Goal: Register for event/course

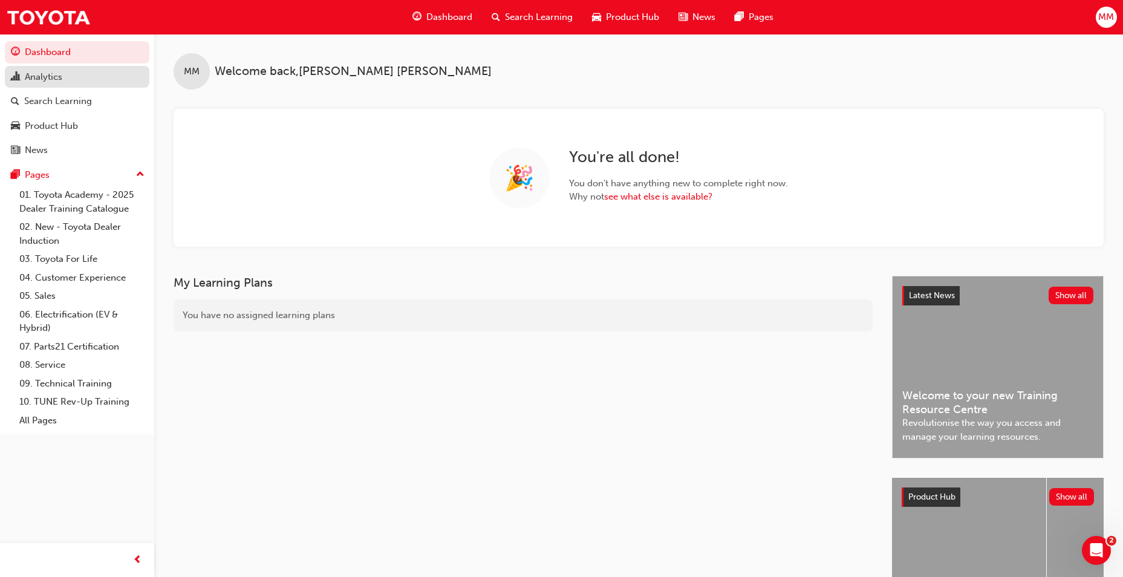
click at [54, 81] on div "Analytics" at bounding box center [44, 77] width 38 height 14
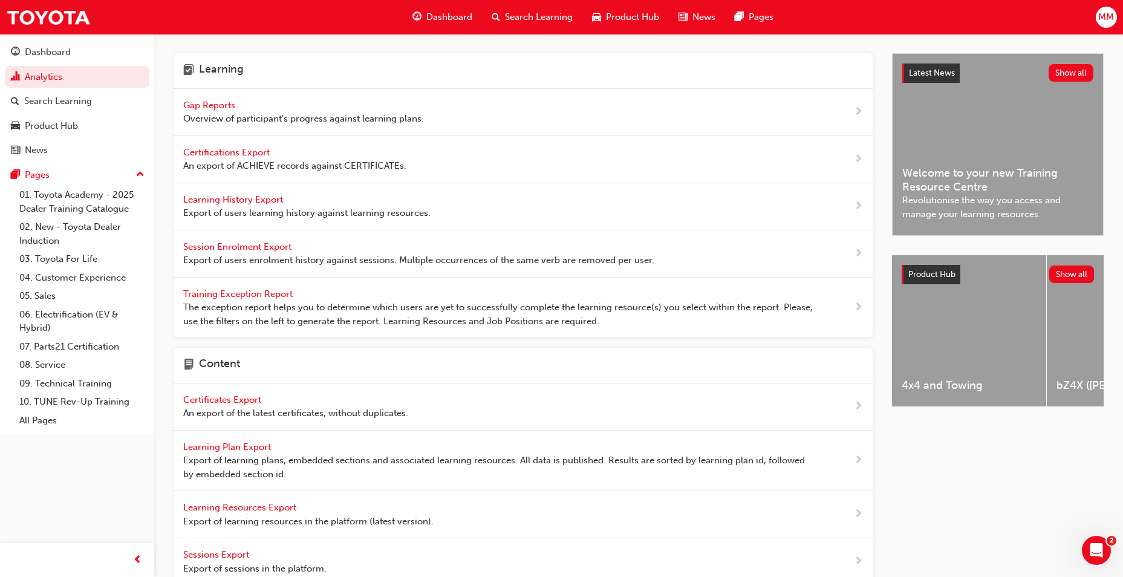
click at [221, 104] on span "Gap Reports" at bounding box center [210, 105] width 54 height 11
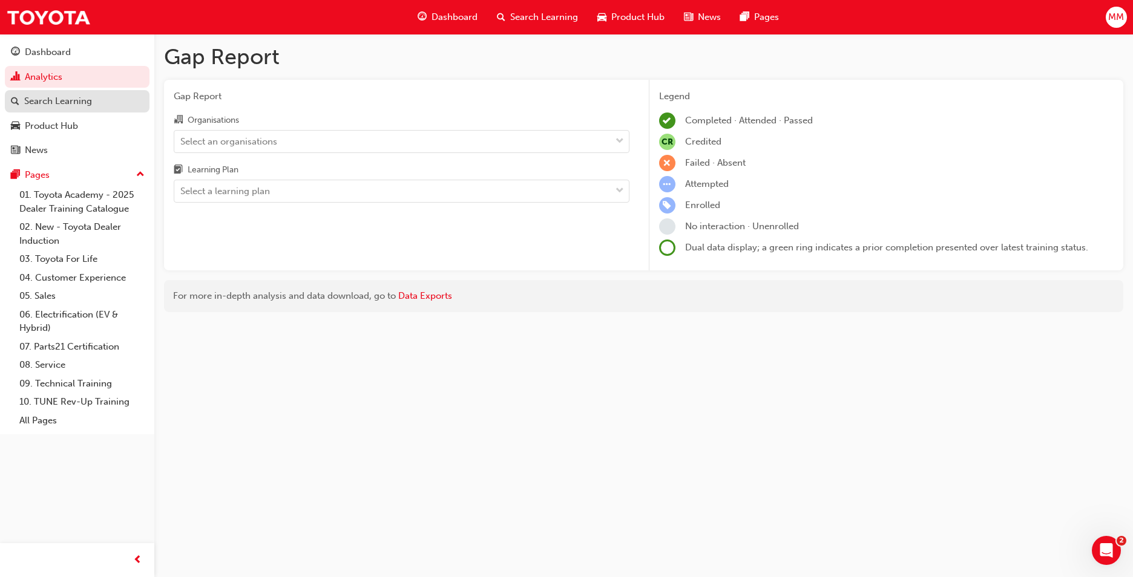
click at [83, 99] on div "Search Learning" at bounding box center [58, 101] width 68 height 14
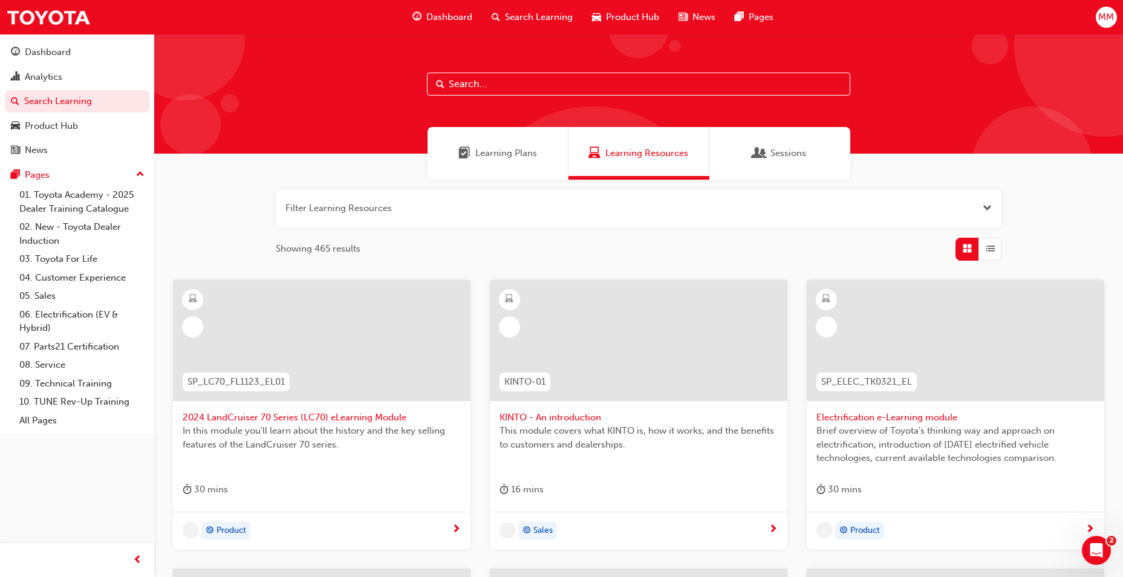
click at [765, 142] on div "Sessions" at bounding box center [780, 153] width 141 height 53
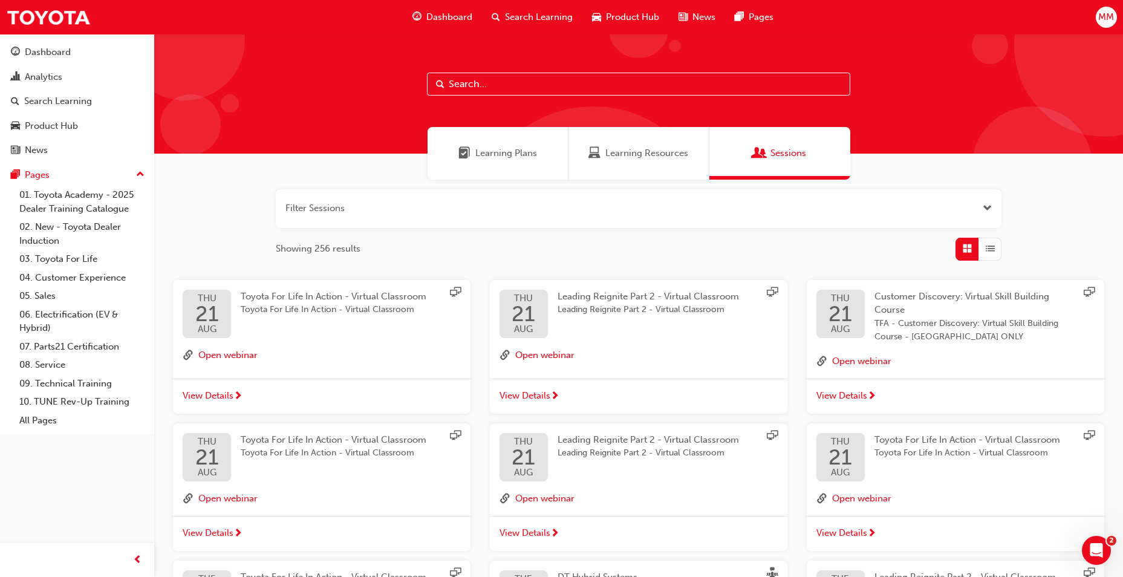
click at [465, 226] on button "button" at bounding box center [639, 208] width 726 height 39
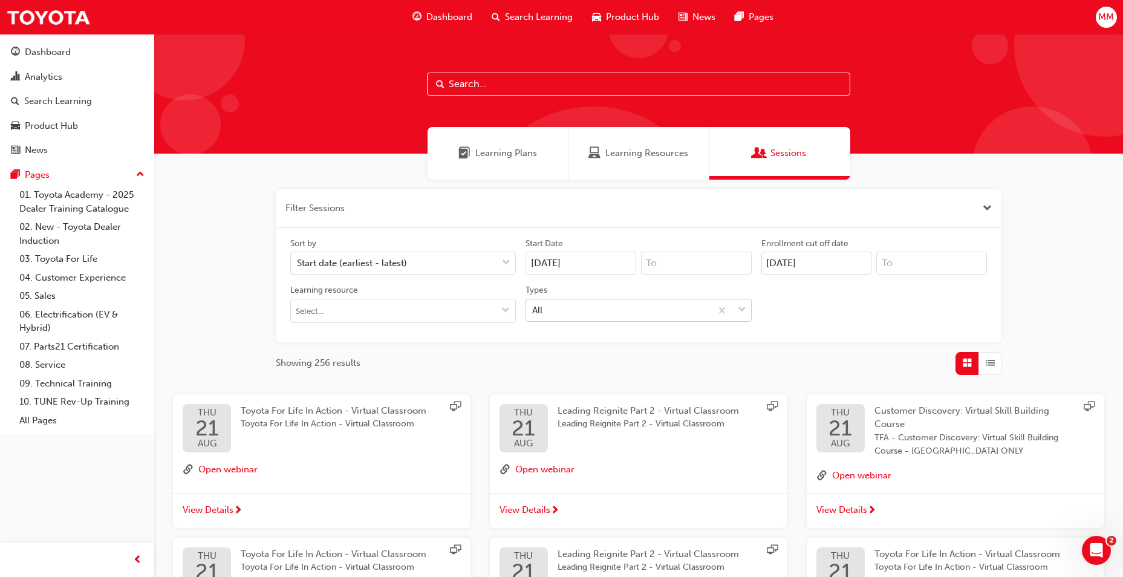
click at [583, 311] on div "All" at bounding box center [618, 309] width 185 height 21
click at [534, 311] on input "Types All" at bounding box center [532, 309] width 1 height 10
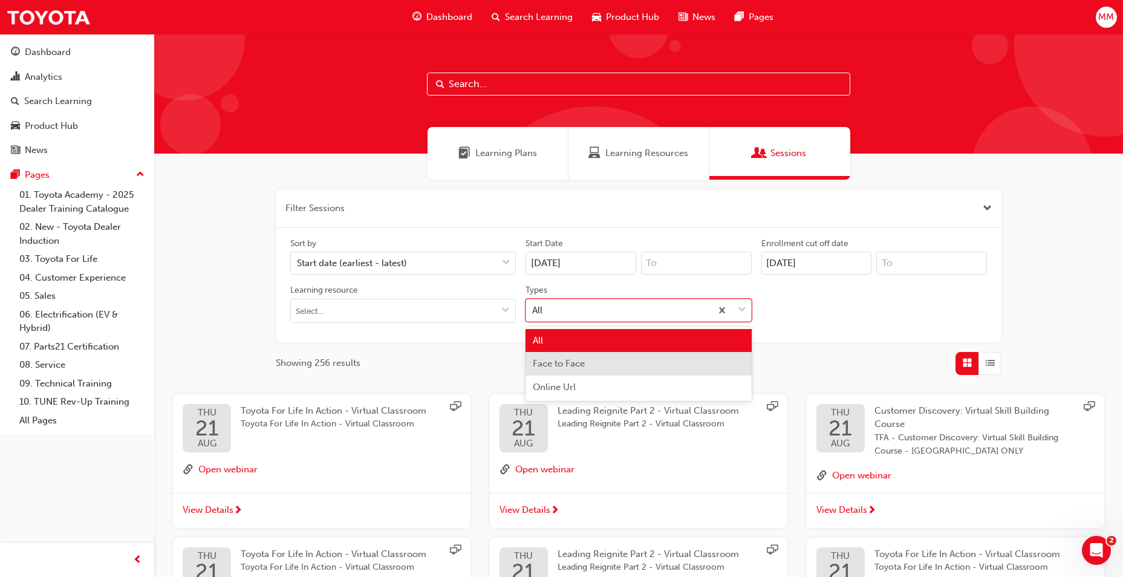
drag, startPoint x: 590, startPoint y: 367, endPoint x: 580, endPoint y: 358, distance: 14.2
click at [590, 367] on div "Face to Face" at bounding box center [639, 364] width 226 height 24
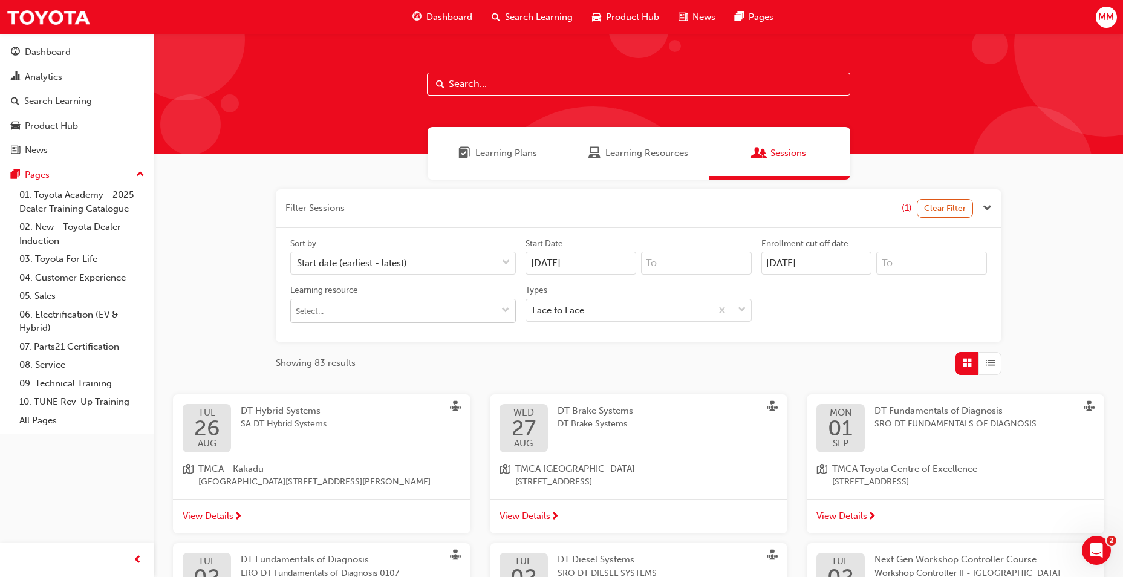
click at [416, 319] on input "Learning resource" at bounding box center [403, 310] width 224 height 23
type input "DT D"
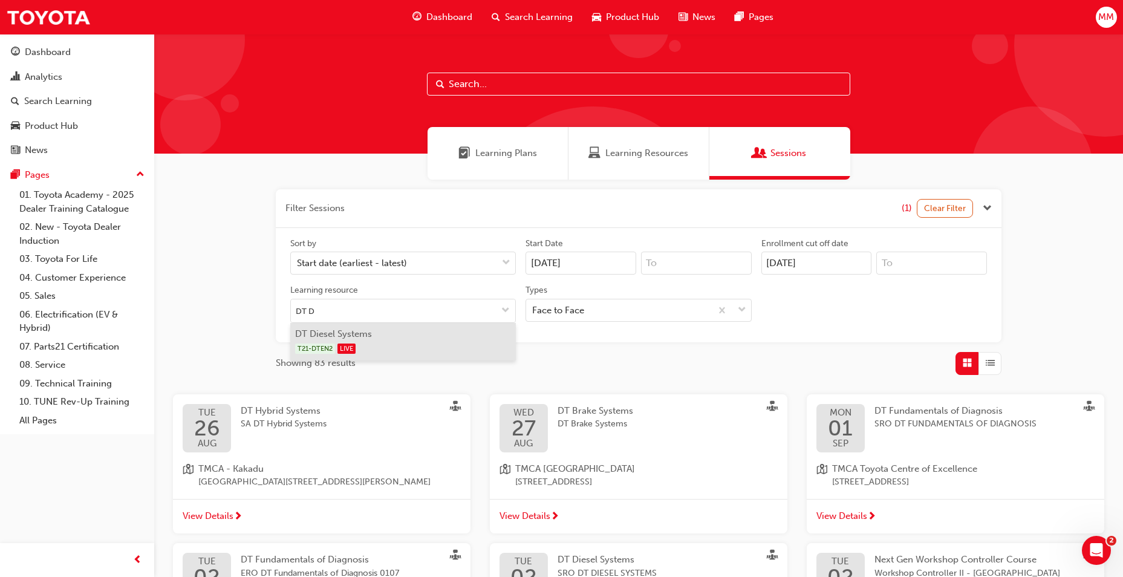
click at [401, 347] on div "T21-DTEN2 LIVE" at bounding box center [403, 348] width 217 height 15
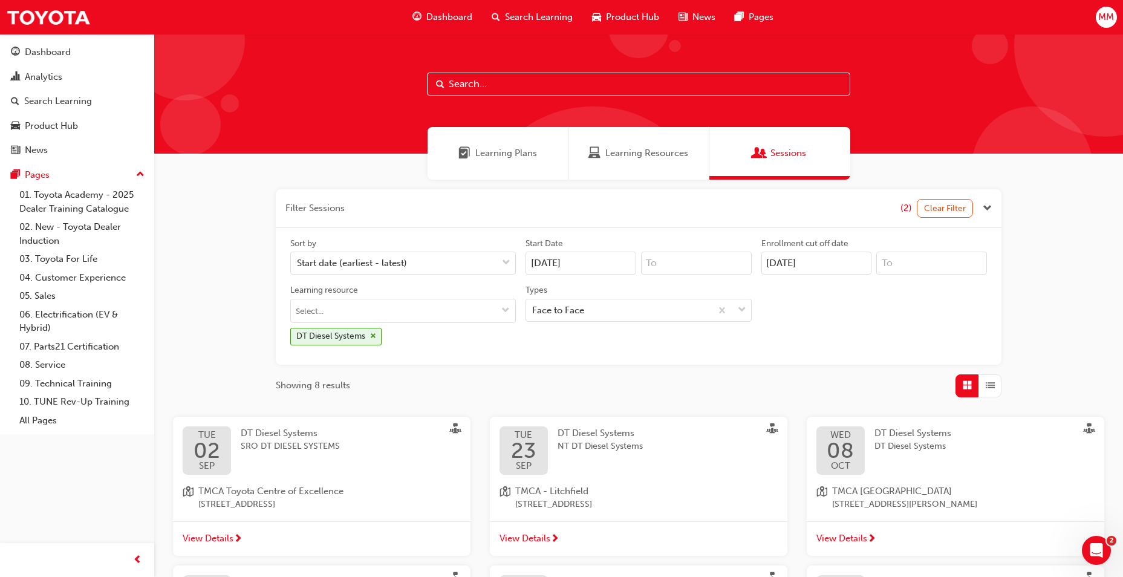
scroll to position [60, 0]
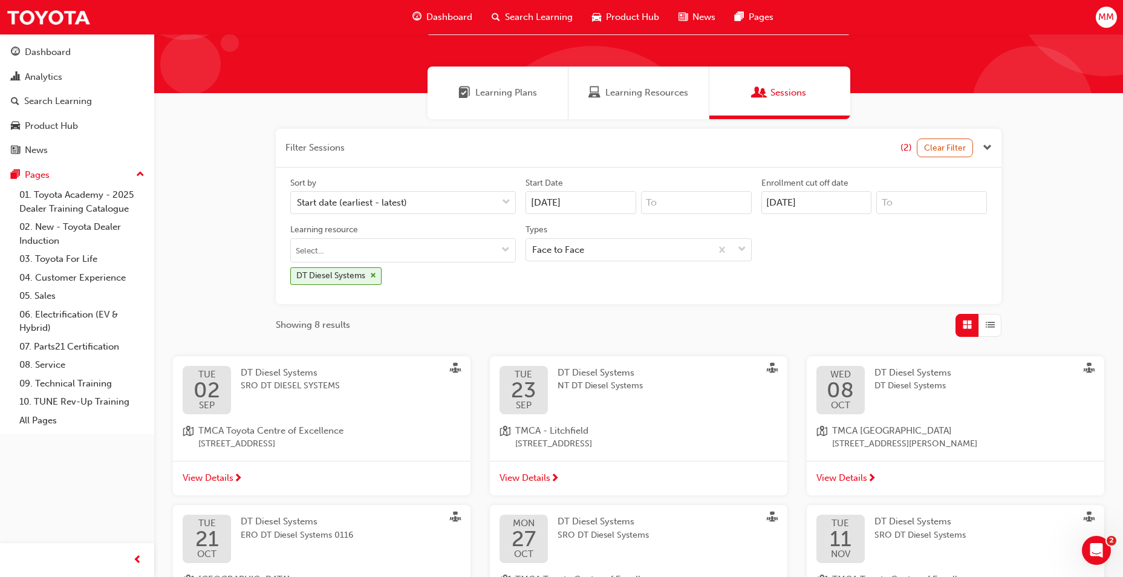
click at [592, 449] on span "[STREET_ADDRESS]" at bounding box center [553, 444] width 77 height 14
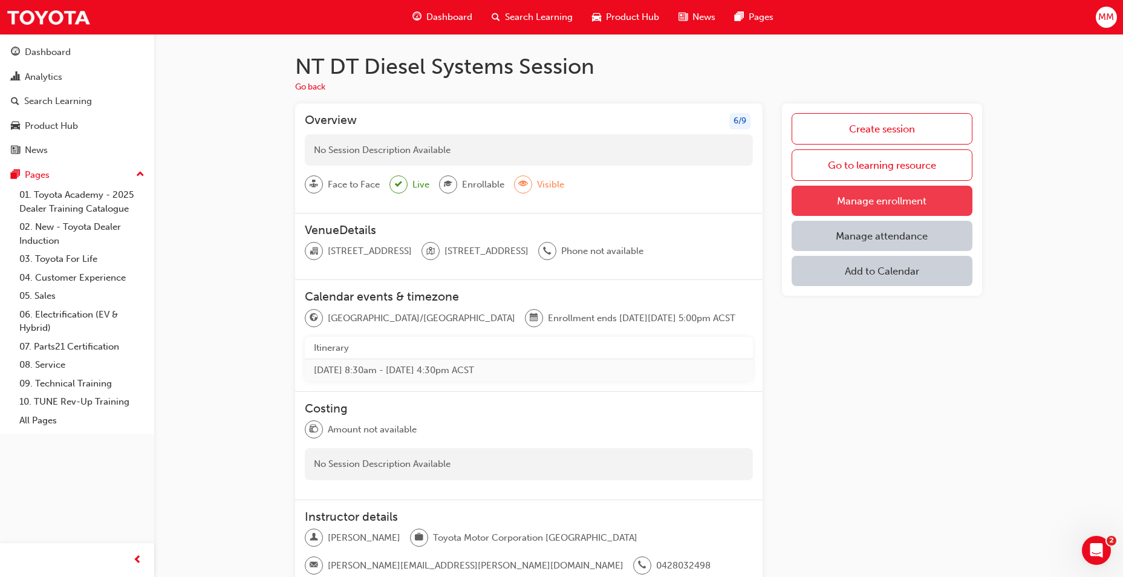
click at [877, 208] on link "Manage enrollment" at bounding box center [882, 201] width 181 height 30
click at [871, 202] on link "Manage enrollment" at bounding box center [882, 201] width 181 height 30
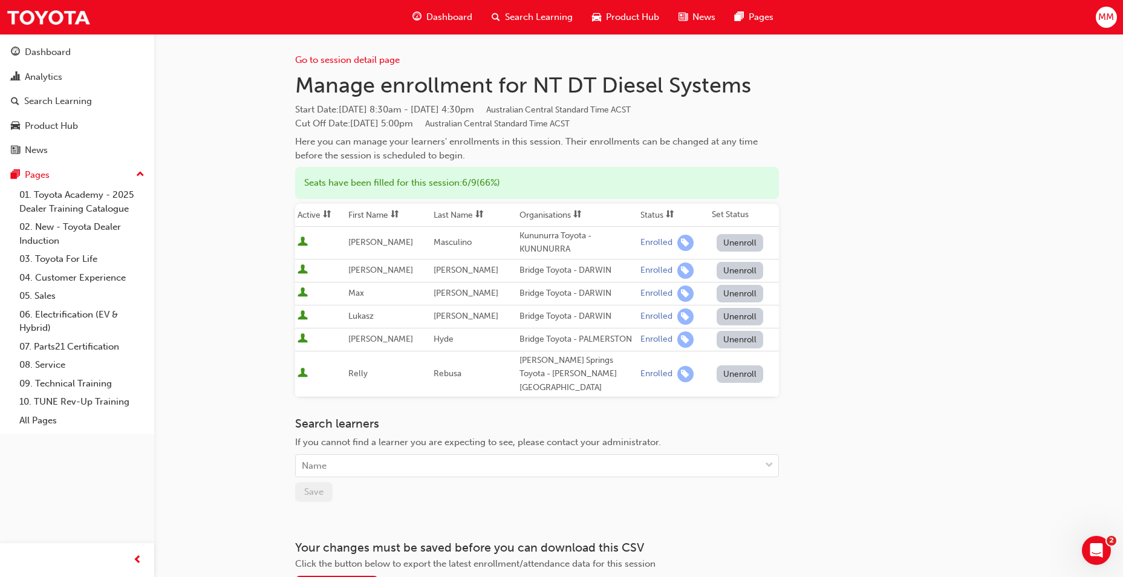
click at [978, 227] on div "Go to session detail page Manage enrollment for NT DT Diesel Systems Start Date…" at bounding box center [638, 315] width 687 height 562
click at [841, 260] on div "Go to session detail page Manage enrollment for NT DT Diesel Systems Start Date…" at bounding box center [638, 315] width 687 height 562
drag, startPoint x: 62, startPoint y: 99, endPoint x: 87, endPoint y: 132, distance: 41.1
click at [62, 99] on div "Search Learning" at bounding box center [58, 101] width 68 height 14
